Goal: Transaction & Acquisition: Book appointment/travel/reservation

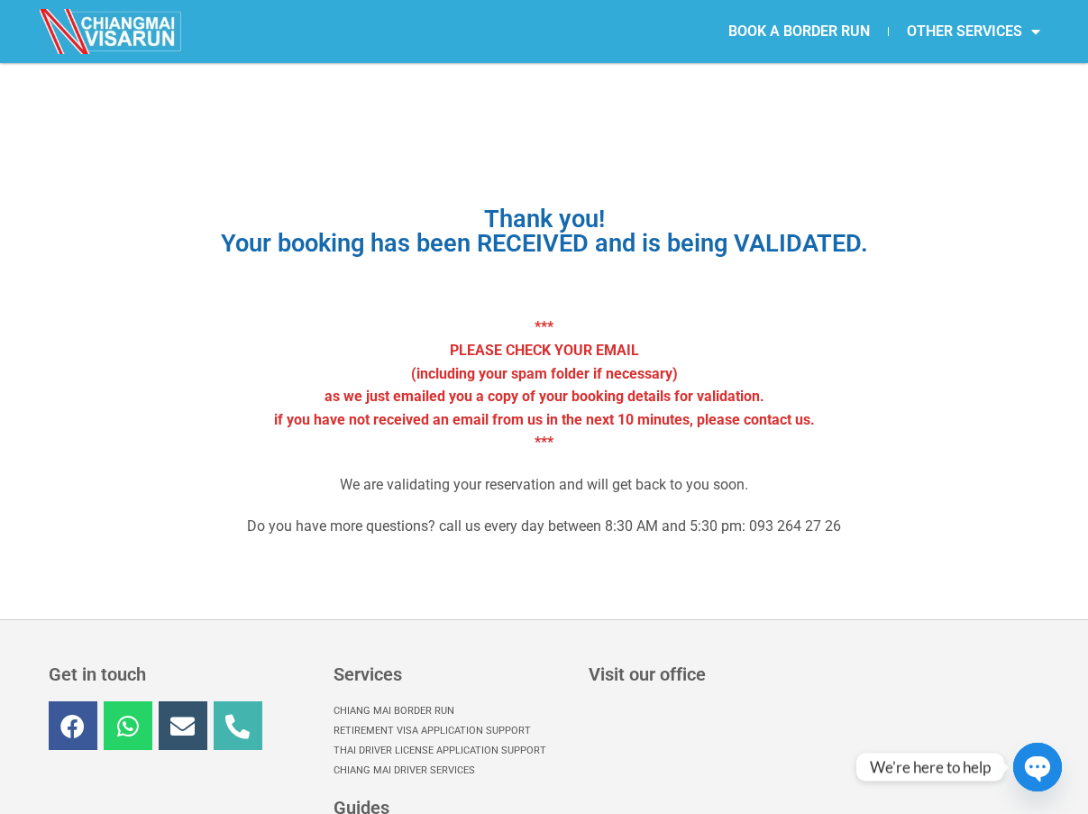
click at [108, 27] on img at bounding box center [112, 31] width 144 height 45
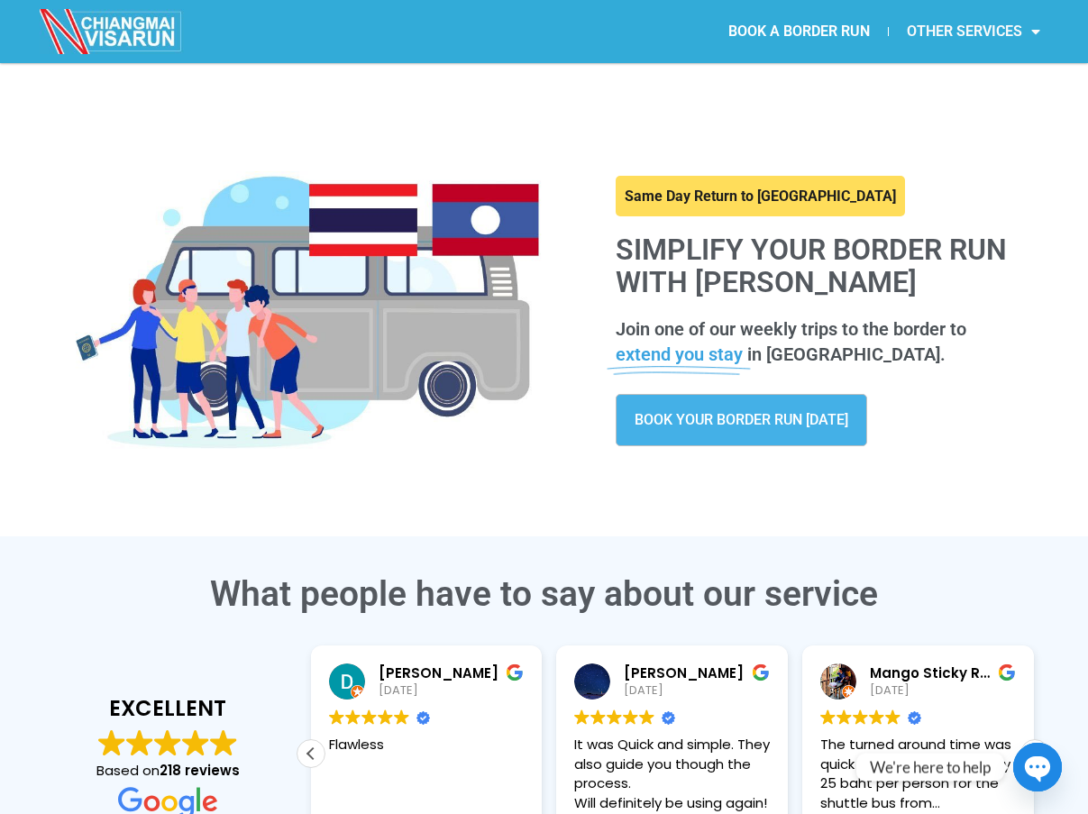
click at [1011, 32] on link "OTHER SERVICES" at bounding box center [972, 31] width 169 height 41
click at [735, 409] on link "BOOK YOUR BORDER RUN TODAY" at bounding box center [740, 420] width 251 height 52
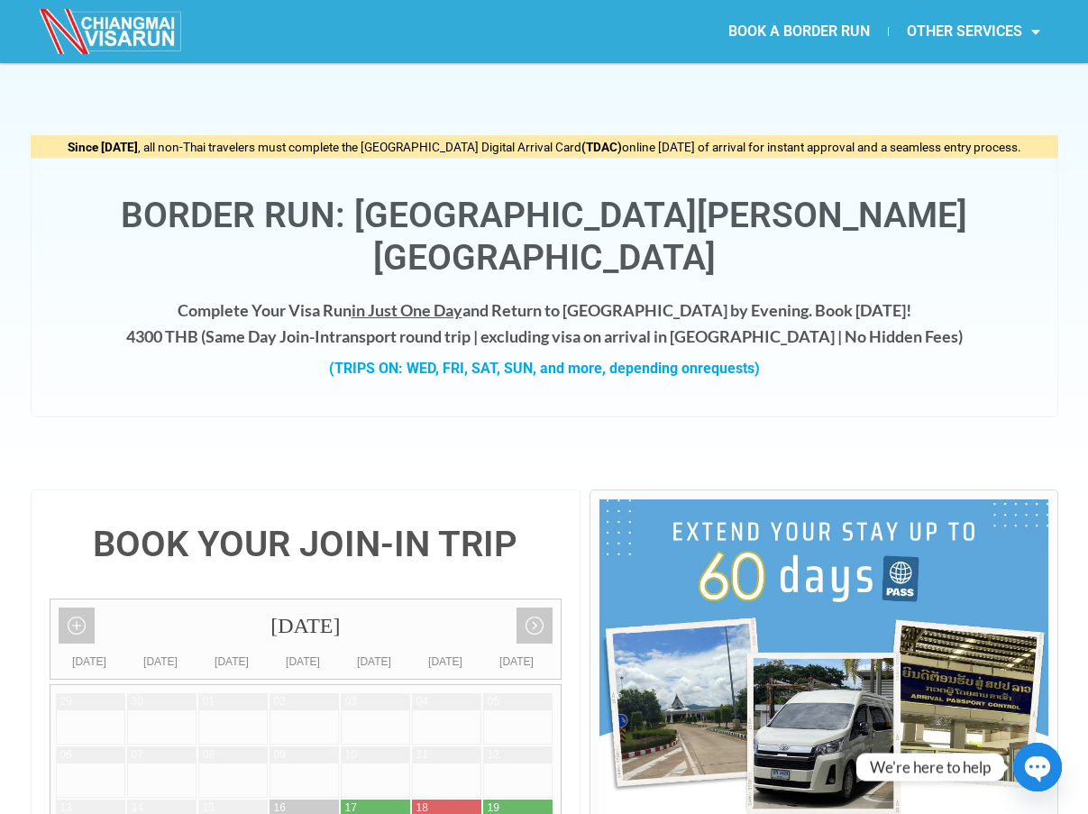
drag, startPoint x: 171, startPoint y: 294, endPoint x: 908, endPoint y: 294, distance: 737.0
click at [908, 297] on h4 "Complete Your Visa Run in Just One Day and Return to [GEOGRAPHIC_DATA] by Eveni…" at bounding box center [544, 323] width 989 height 52
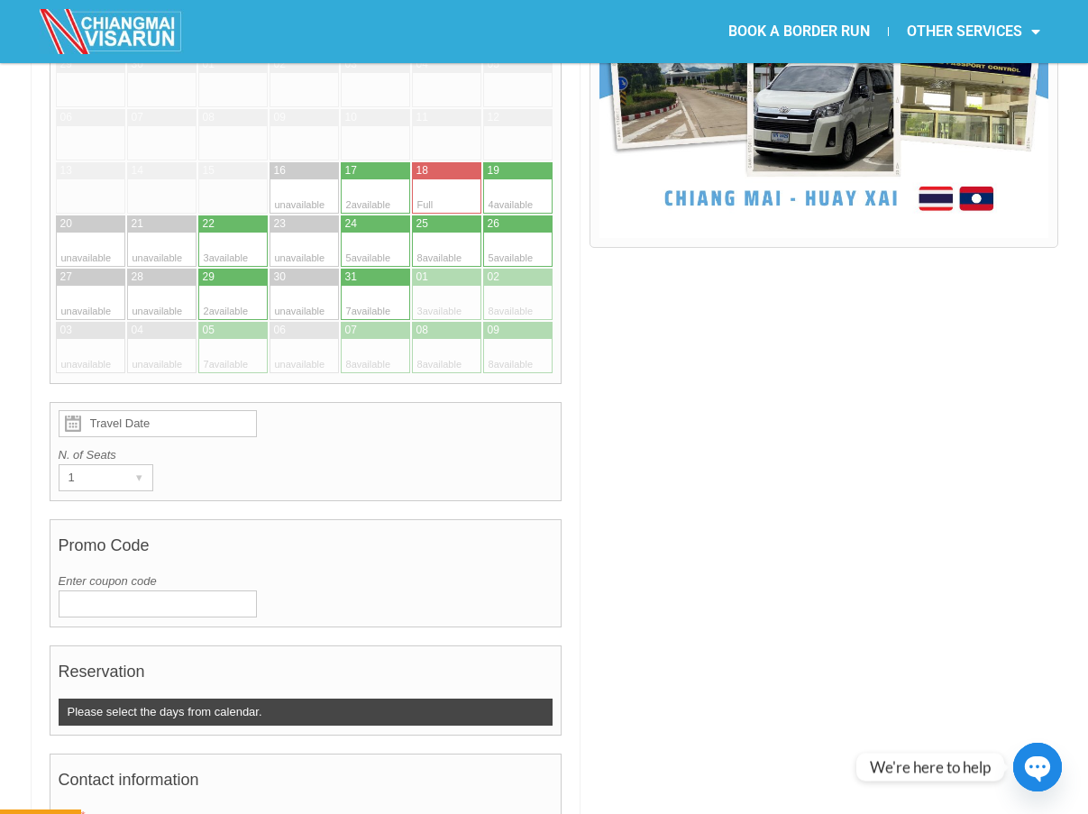
scroll to position [541, 0]
